Goal: Transaction & Acquisition: Purchase product/service

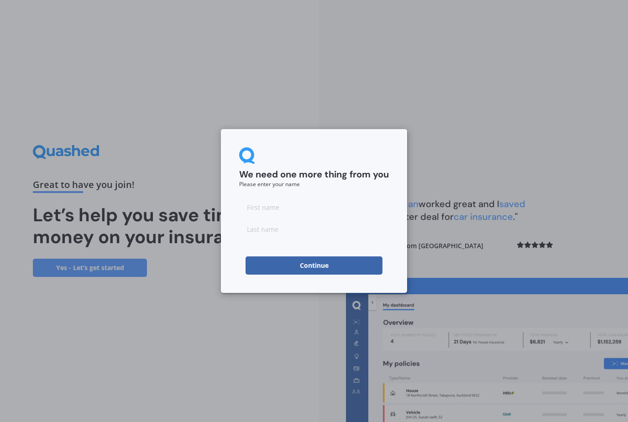
click at [259, 204] on input at bounding box center [314, 207] width 150 height 18
type input "Kieran"
type input "White"
click at [321, 265] on button "Continue" at bounding box center [314, 265] width 137 height 18
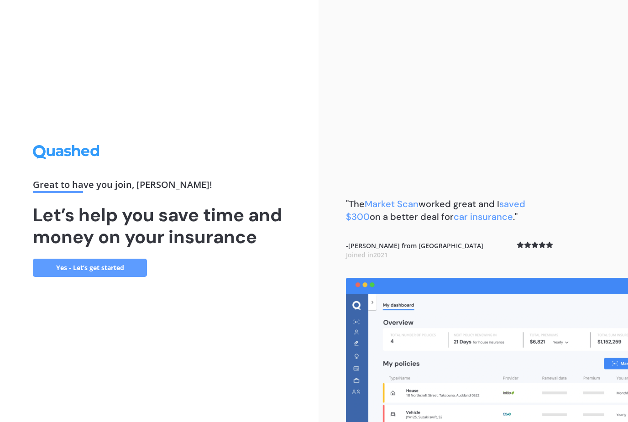
click at [95, 277] on link "Yes - Let’s get started" at bounding box center [90, 268] width 114 height 18
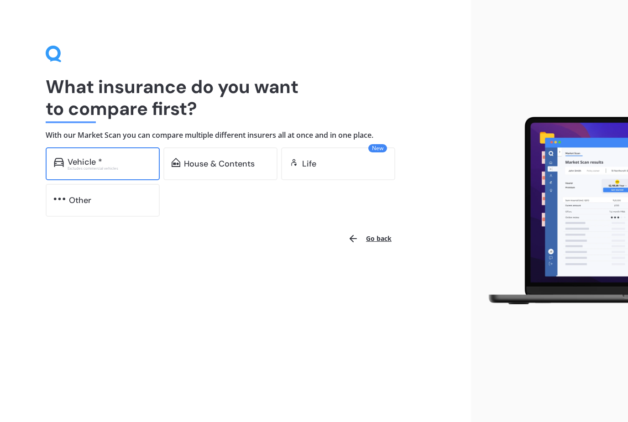
click at [94, 167] on div "Excludes commercial vehicles" at bounding box center [110, 169] width 84 height 4
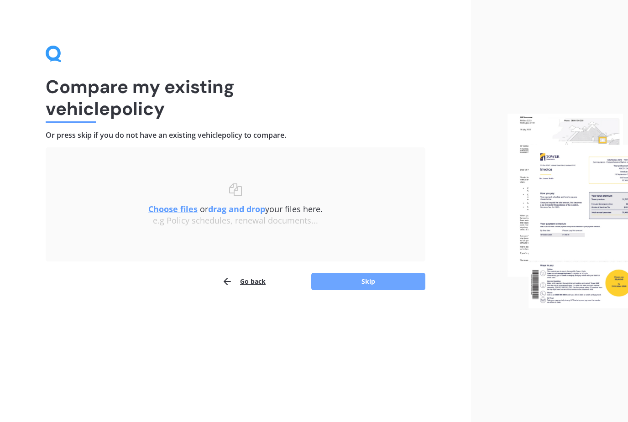
click at [359, 282] on button "Skip" at bounding box center [368, 281] width 114 height 17
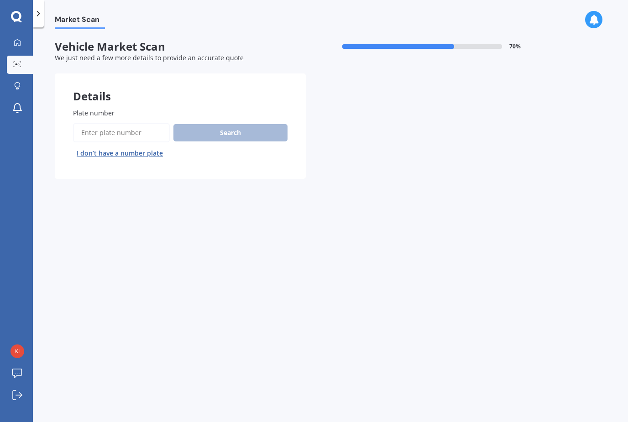
click at [156, 129] on input "Plate number" at bounding box center [121, 132] width 97 height 19
type input "Rhd328"
click at [242, 135] on button "Search" at bounding box center [230, 132] width 114 height 17
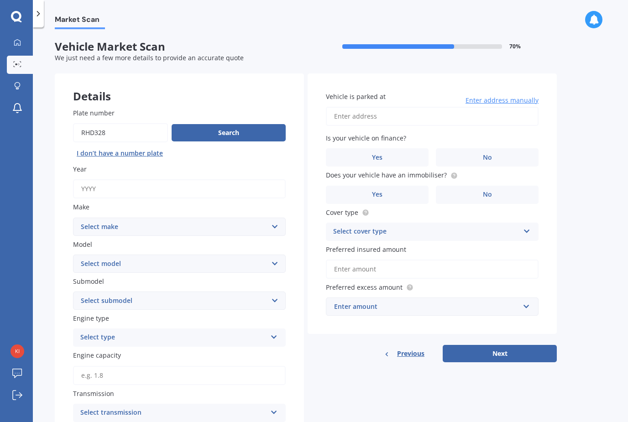
click at [135, 185] on input "Year" at bounding box center [179, 188] width 213 height 19
type input "2020"
click at [271, 227] on select "Select make AC ALFA ROMEO ASTON [PERSON_NAME] AUDI AUSTIN BEDFORD Bentley BMW B…" at bounding box center [179, 227] width 213 height 18
select select "MINI"
click at [275, 261] on select "Select model Clubman [PERSON_NAME] [PERSON_NAME] One" at bounding box center [179, 264] width 213 height 18
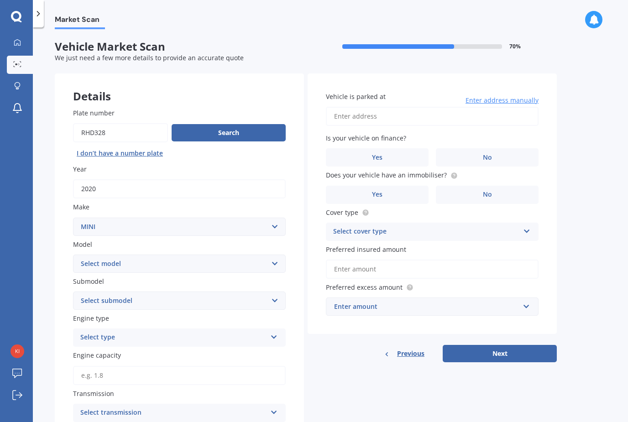
select select "COUNTRYMAN"
click at [277, 295] on select "Select submodel (All) Hybrid" at bounding box center [179, 301] width 213 height 18
select select "(ALL)"
click at [271, 337] on div "Select type Petrol Diesel EV Hybrid" at bounding box center [179, 338] width 213 height 18
click at [199, 351] on div "Petrol" at bounding box center [179, 355] width 212 height 16
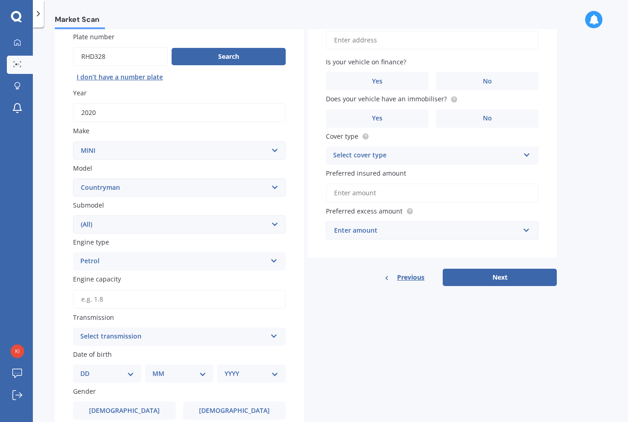
scroll to position [77, 0]
click at [239, 293] on input "Engine capacity" at bounding box center [179, 298] width 213 height 19
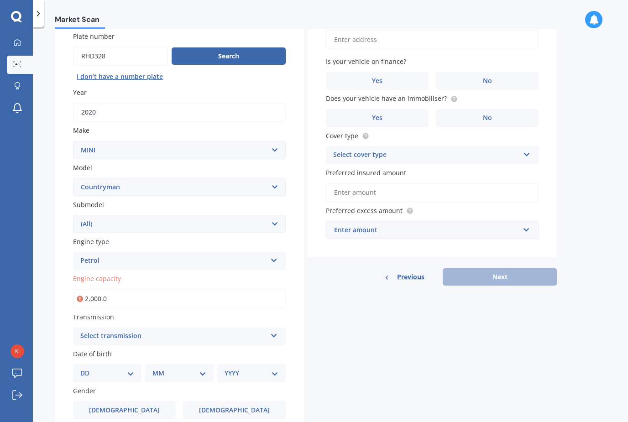
click at [202, 296] on input "2,000.0" at bounding box center [179, 298] width 213 height 19
type input "2.0"
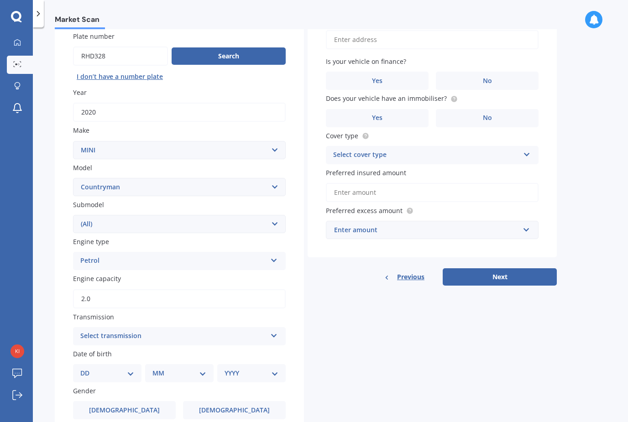
type input "2.0"
click at [276, 331] on icon at bounding box center [274, 334] width 8 height 6
click at [210, 350] on div "Auto" at bounding box center [179, 354] width 212 height 16
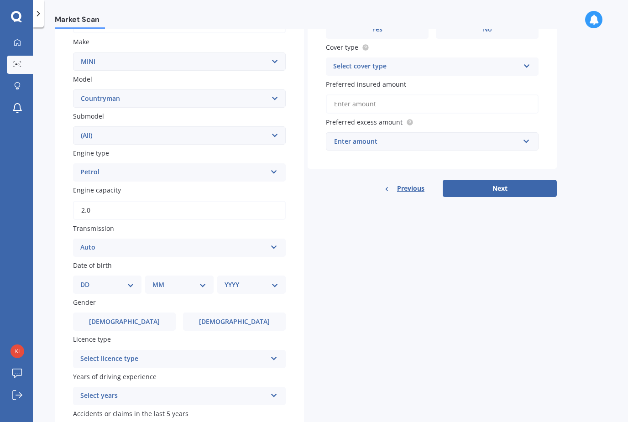
scroll to position [166, 0]
click at [136, 275] on div "DD 01 02 03 04 05 06 07 08 09 10 11 12 13 14 15 16 17 18 19 20 21 22 23 24 25 2…" at bounding box center [107, 284] width 68 height 18
click at [124, 281] on select "DD 01 02 03 04 05 06 07 08 09 10 11 12 13 14 15 16 17 18 19 20 21 22 23 24 25 2…" at bounding box center [107, 284] width 54 height 10
select select "31"
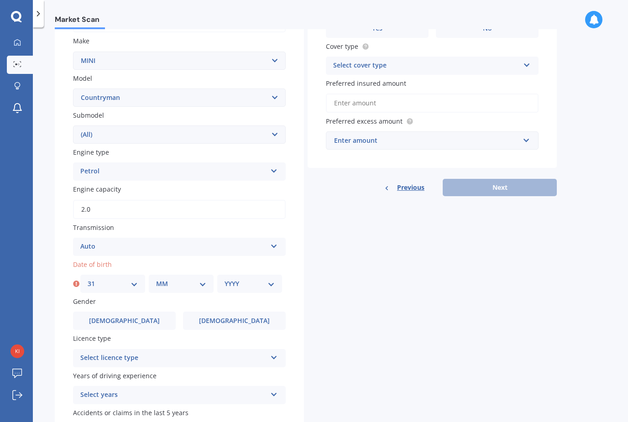
click at [201, 279] on select "MM 01 02 03 04 05 06 07 08 09 10 11 12" at bounding box center [181, 284] width 50 height 10
select select "03"
click at [274, 280] on select "YYYY 2025 2024 2023 2022 2021 2020 2019 2018 2017 2016 2015 2014 2013 2012 2011…" at bounding box center [250, 284] width 50 height 10
click at [278, 279] on select "YYYY 2025 2024 2023 2022 2021 2020 2019 2018 2017 2016 2015 2014 2013 2012 2011…" at bounding box center [252, 284] width 54 height 10
select select "1972"
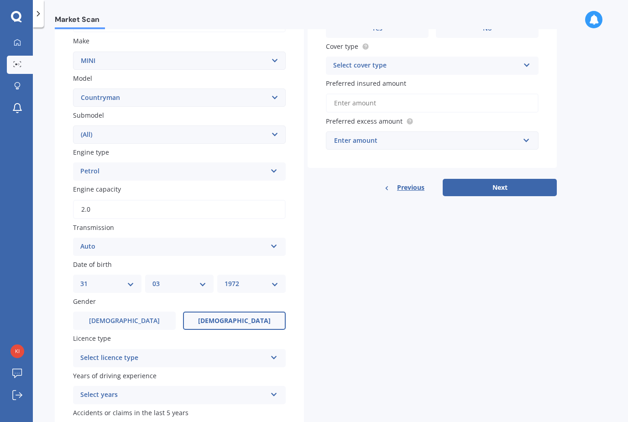
click at [240, 317] on span "Female" at bounding box center [234, 321] width 73 height 8
click at [0, 0] on input "Female" at bounding box center [0, 0] width 0 height 0
click at [277, 353] on icon at bounding box center [274, 356] width 8 height 6
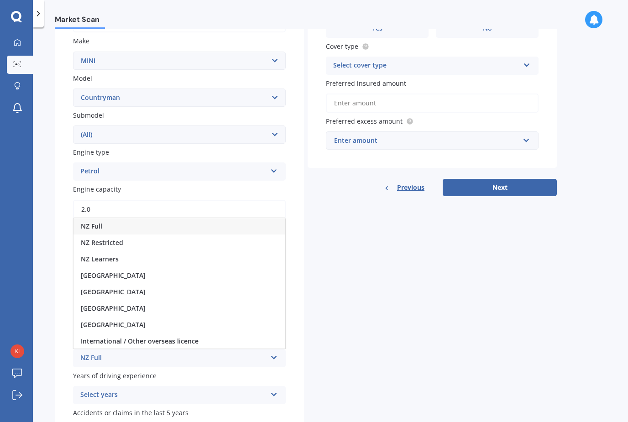
click at [226, 220] on div "NZ Full" at bounding box center [179, 226] width 212 height 16
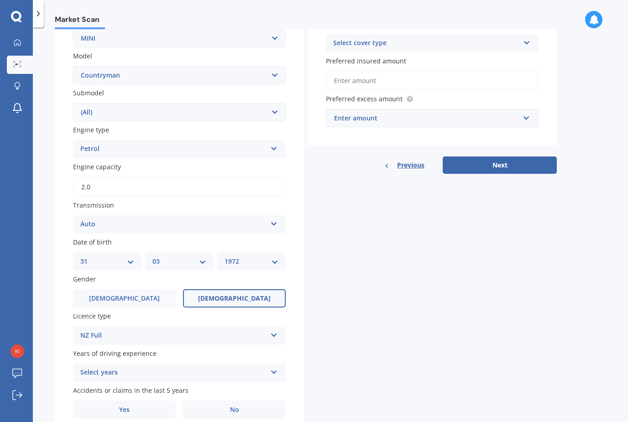
scroll to position [188, 0]
click at [275, 368] on icon at bounding box center [274, 371] width 8 height 6
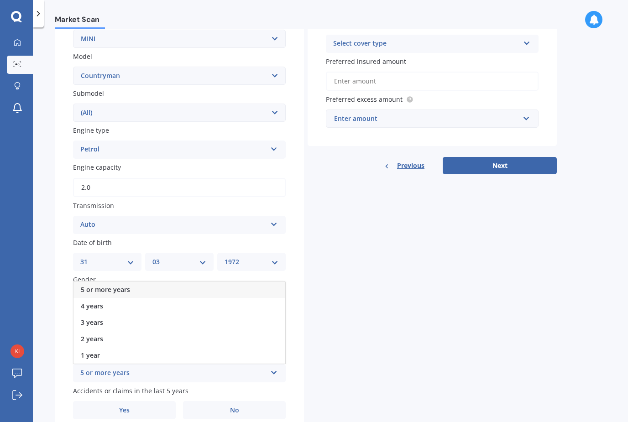
click at [228, 282] on div "5 or more years" at bounding box center [179, 290] width 212 height 16
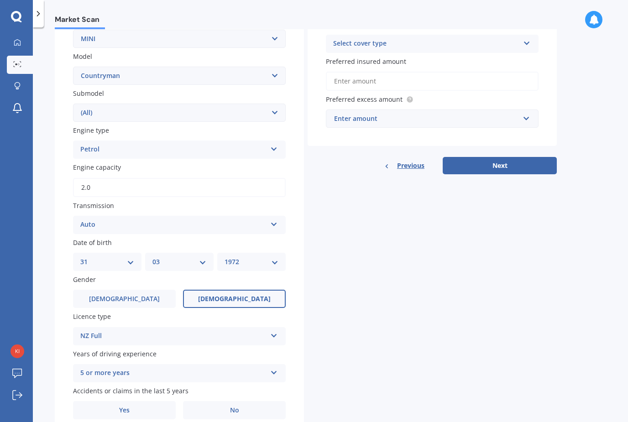
scroll to position [29, 0]
click at [237, 407] on span "No" at bounding box center [234, 411] width 9 height 8
click at [0, 0] on input "No" at bounding box center [0, 0] width 0 height 0
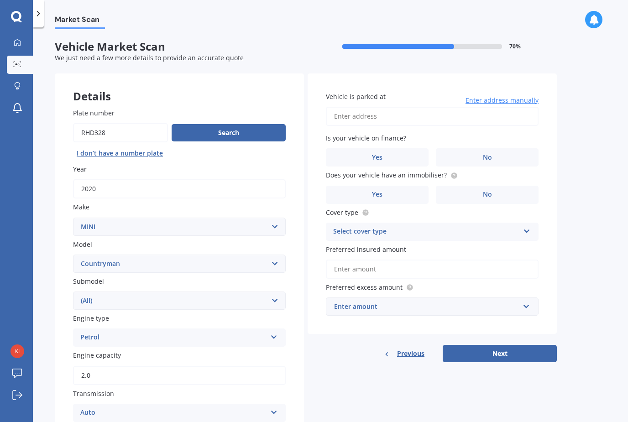
scroll to position [0, 0]
click at [387, 107] on input "Vehicle is parked at" at bounding box center [432, 116] width 213 height 19
type input "18 Patullo Road, Kingseat 2679"
click at [498, 148] on label "No" at bounding box center [487, 157] width 103 height 18
click at [0, 0] on input "No" at bounding box center [0, 0] width 0 height 0
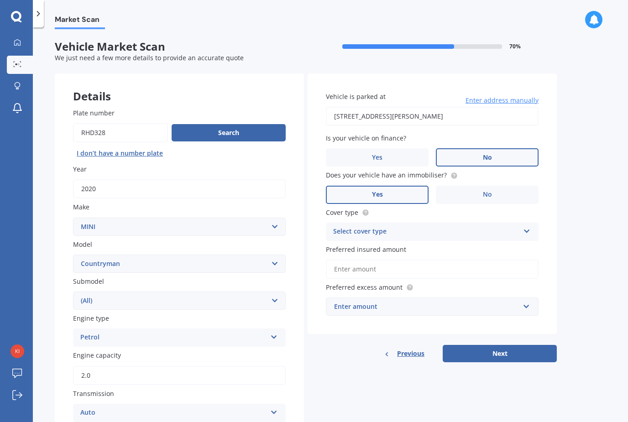
click at [402, 186] on label "Yes" at bounding box center [377, 195] width 103 height 18
click at [0, 0] on input "Yes" at bounding box center [0, 0] width 0 height 0
click at [529, 226] on icon at bounding box center [527, 229] width 8 height 6
click at [439, 241] on div "Comprehensive" at bounding box center [432, 249] width 212 height 16
click at [400, 260] on input "Preferred insured amount" at bounding box center [432, 269] width 213 height 19
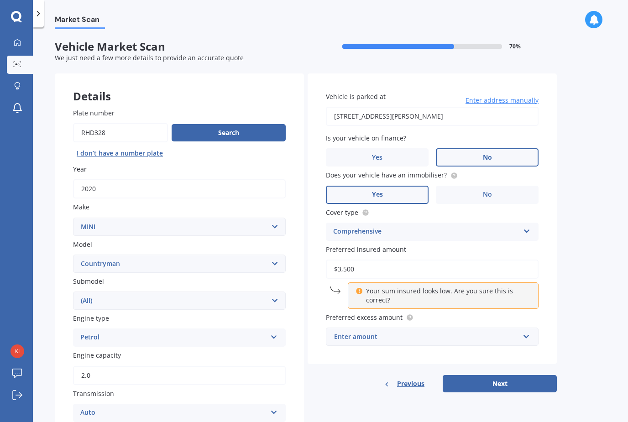
type input "$35,000"
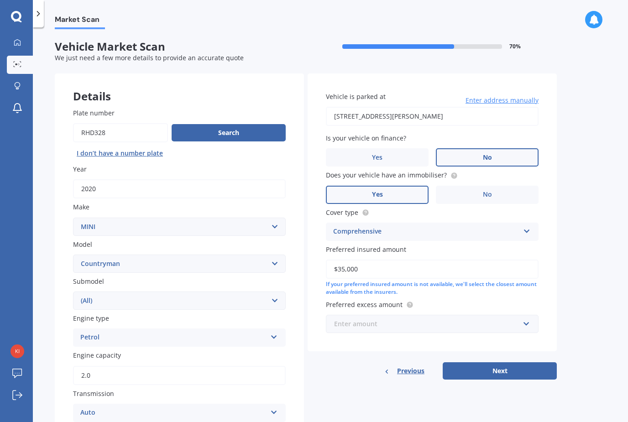
click at [530, 315] on input "text" at bounding box center [429, 323] width 204 height 17
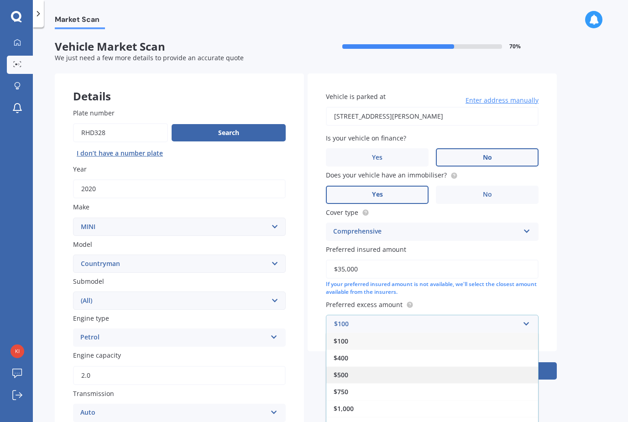
click at [349, 366] on div "$500" at bounding box center [432, 374] width 212 height 17
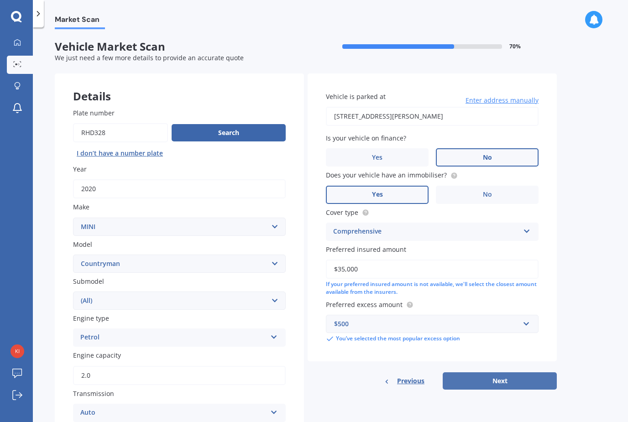
click at [497, 372] on button "Next" at bounding box center [500, 380] width 114 height 17
select select "31"
select select "03"
select select "1972"
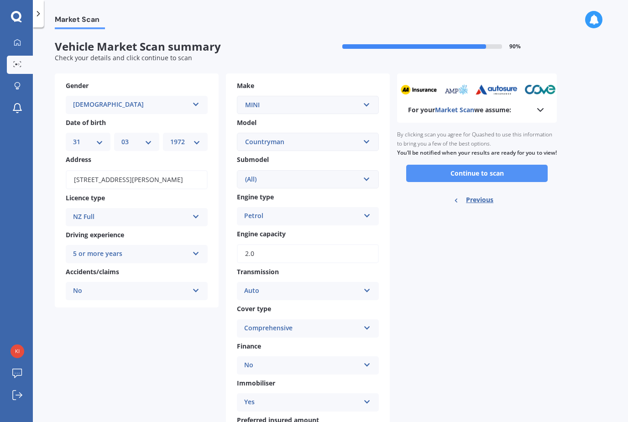
click at [477, 165] on button "Continue to scan" at bounding box center [476, 173] width 141 height 17
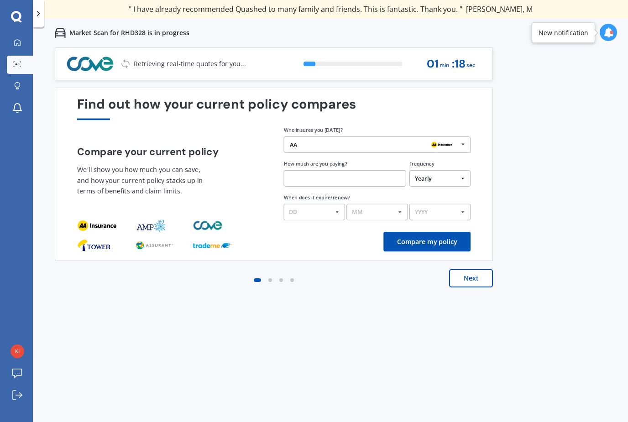
click at [470, 281] on button "Next" at bounding box center [471, 278] width 44 height 18
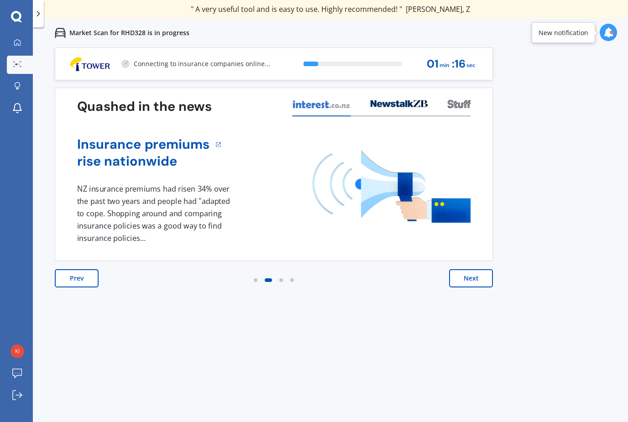
click at [470, 279] on button "Next" at bounding box center [471, 278] width 44 height 18
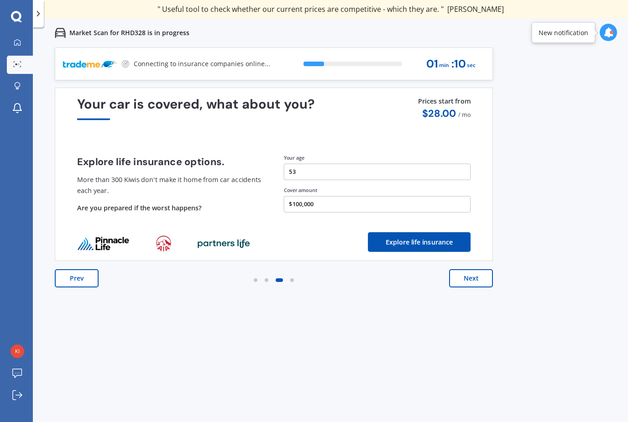
click at [470, 275] on button "Next" at bounding box center [471, 278] width 44 height 18
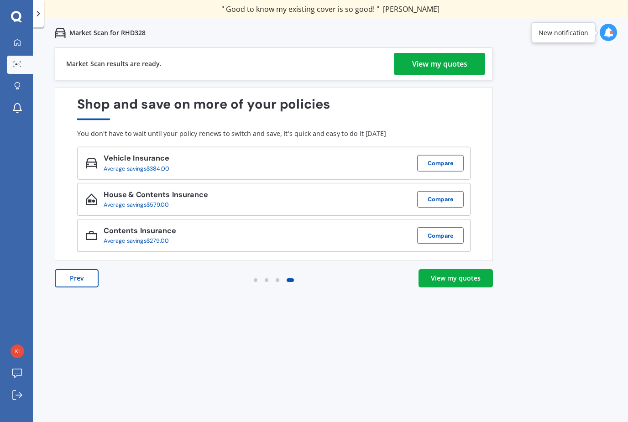
click at [439, 64] on div "View my quotes" at bounding box center [439, 64] width 55 height 22
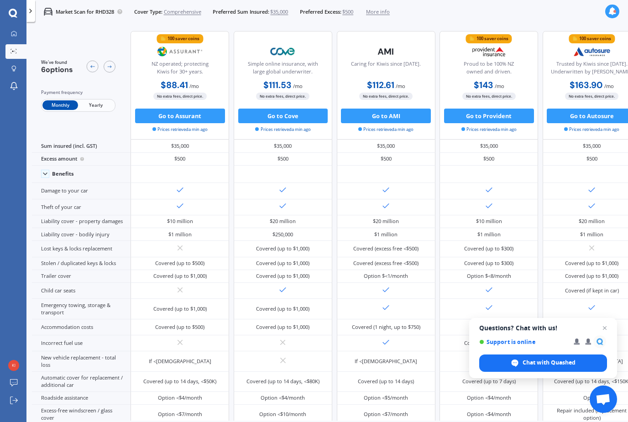
click at [96, 106] on span "Yearly" at bounding box center [96, 105] width 36 height 10
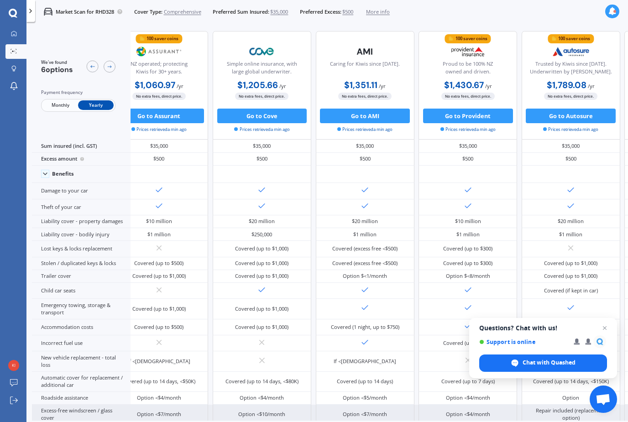
scroll to position [0, 27]
